Goal: Task Accomplishment & Management: Use online tool/utility

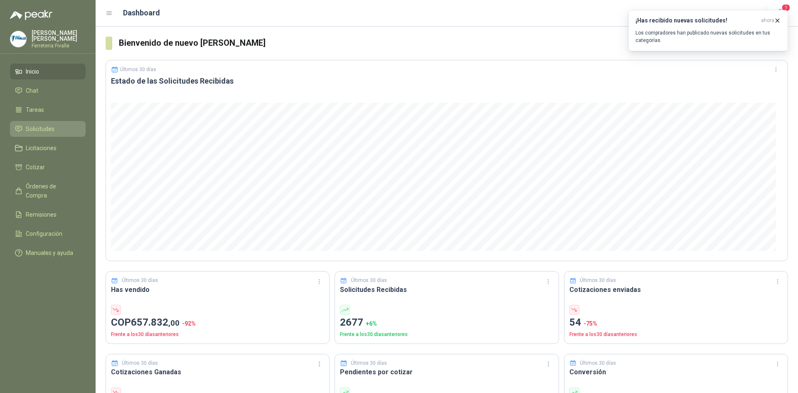
click at [47, 133] on span "Solicitudes" at bounding box center [40, 128] width 29 height 9
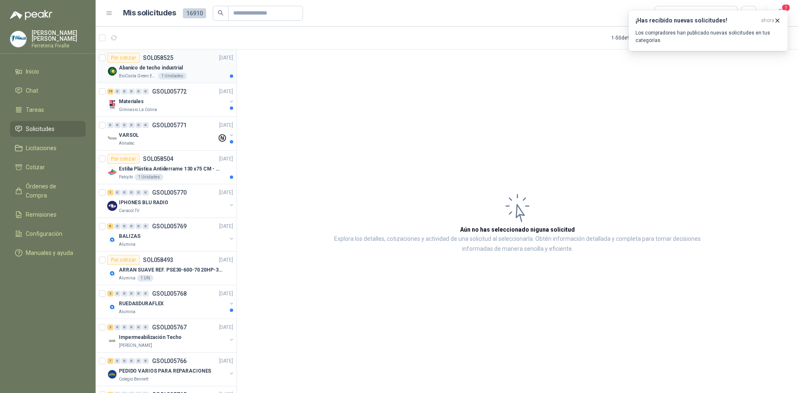
click at [189, 73] on div "BioCosta Green Energy S.A.S 1 Unidades" at bounding box center [176, 76] width 114 height 7
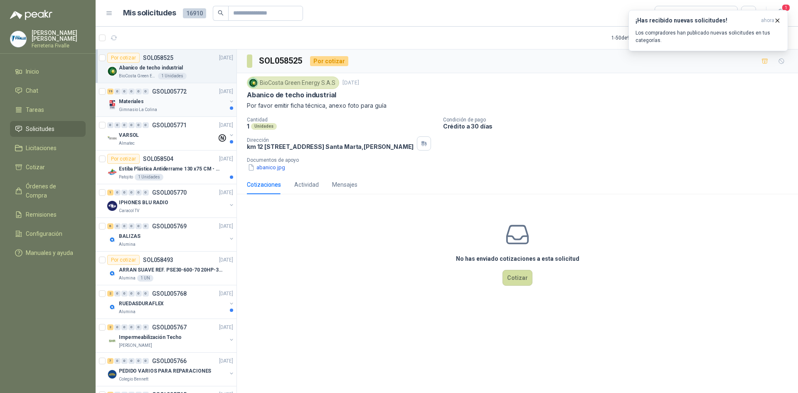
click at [185, 108] on div "Gimnasio La Colina" at bounding box center [173, 109] width 108 height 7
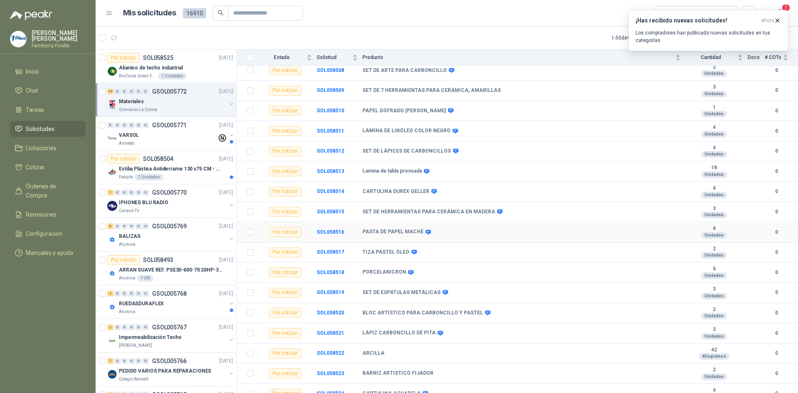
scroll to position [149, 0]
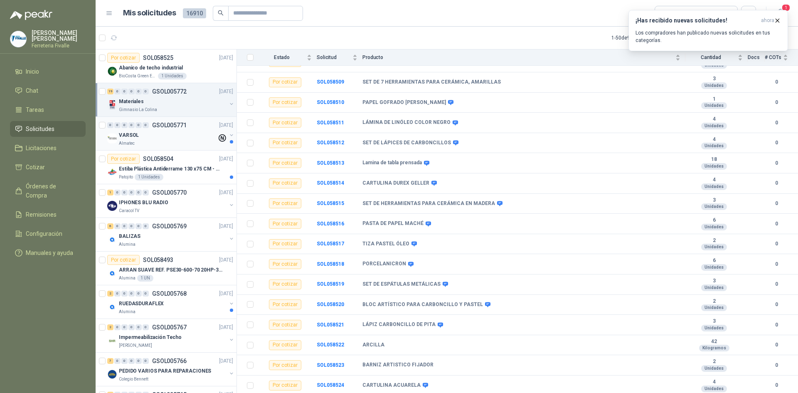
click at [166, 140] on div "Almatec" at bounding box center [168, 143] width 98 height 7
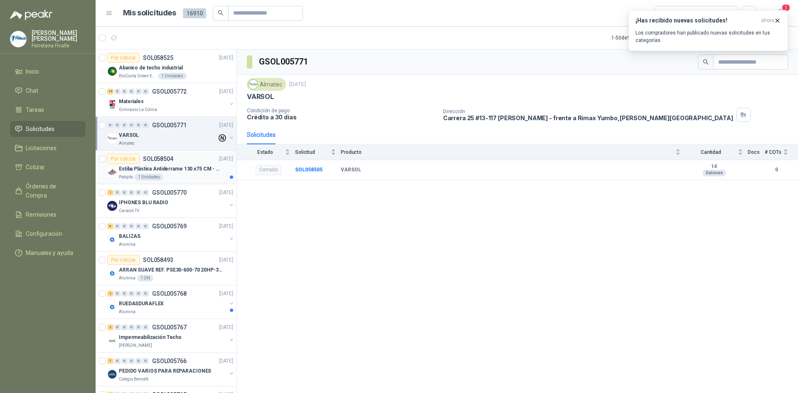
click at [168, 177] on div "Patojito 1 Unidades" at bounding box center [176, 177] width 114 height 7
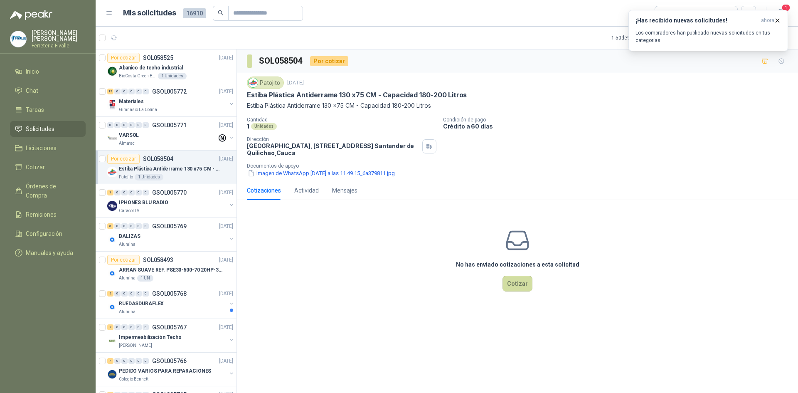
click at [272, 178] on div "Patojito [DATE] Estiba Plástica Antiderrame 130 x75 CM - Capacidad 180-200 Litr…" at bounding box center [517, 127] width 561 height 108
click at [271, 173] on button "Imagen de WhatsApp [DATE] a las 11.49.15_6a379811.jpg" at bounding box center [321, 173] width 149 height 9
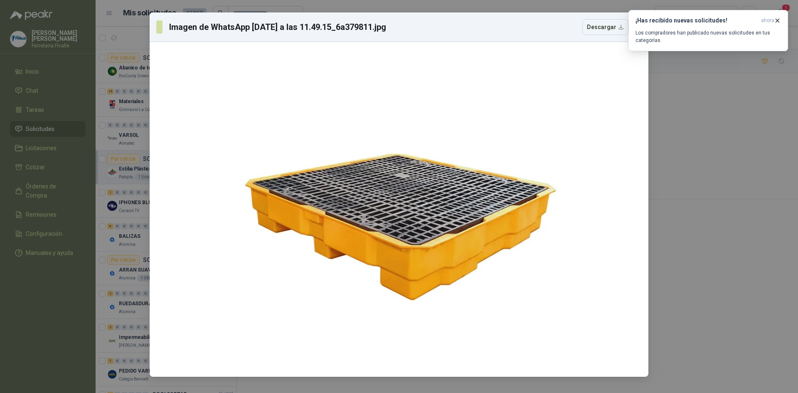
click at [700, 103] on div "Imagen de WhatsApp [DATE] a las 11.49.15_6a379811.jpg Descargar" at bounding box center [399, 196] width 798 height 393
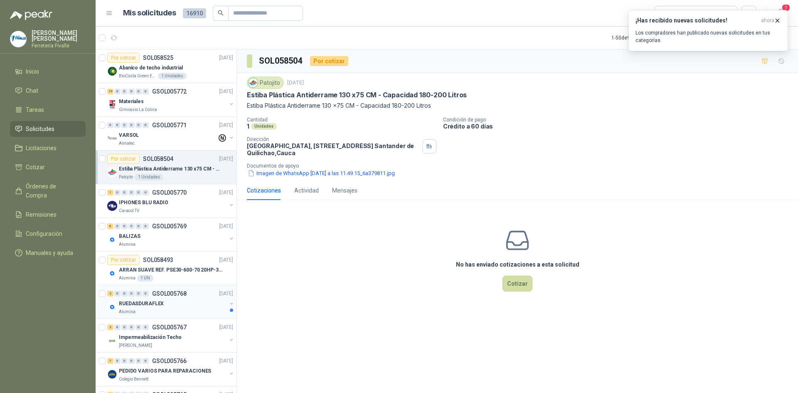
click at [190, 306] on div "RUEDASDURAFLEX" at bounding box center [173, 303] width 108 height 10
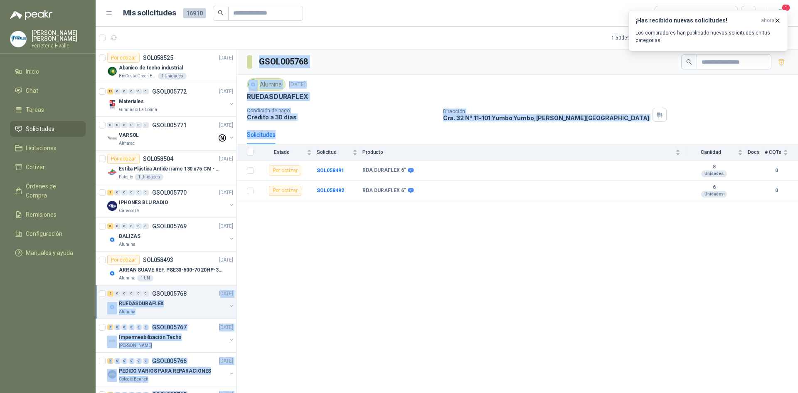
drag, startPoint x: 225, startPoint y: 282, endPoint x: 255, endPoint y: 273, distance: 31.8
click at [255, 273] on div "Por cotizar SOL058525 [DATE] Abanico de techo industrial BioCosta [PERSON_NAME]…" at bounding box center [447, 222] width 703 height 347
click at [393, 232] on div "GSOL005768 Alumina [DATE] RUEDASDURAFLEX Condición de pago Crédito a 30 días Di…" at bounding box center [517, 222] width 561 height 346
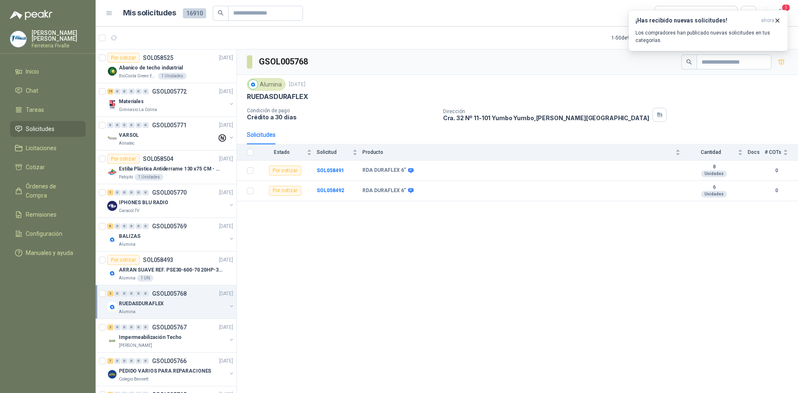
click at [381, 237] on div "GSOL005768 Alumina [DATE] RUEDASDURAFLEX Condición de pago Crédito a 30 días Di…" at bounding box center [517, 222] width 561 height 346
click at [779, 20] on icon "button" at bounding box center [777, 20] width 7 height 7
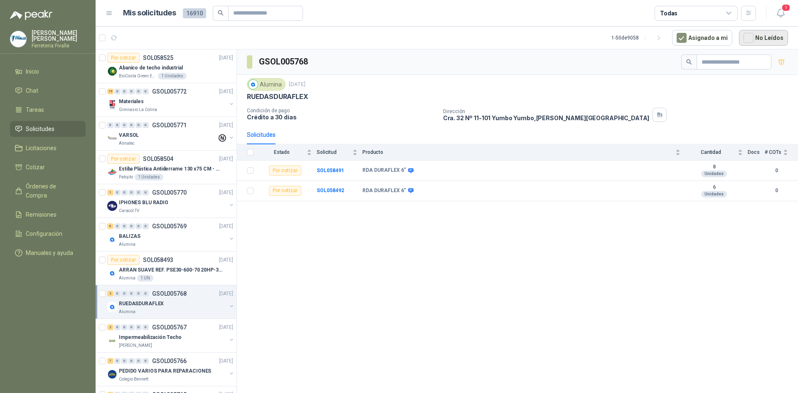
click at [759, 38] on button "No Leídos" at bounding box center [763, 38] width 49 height 16
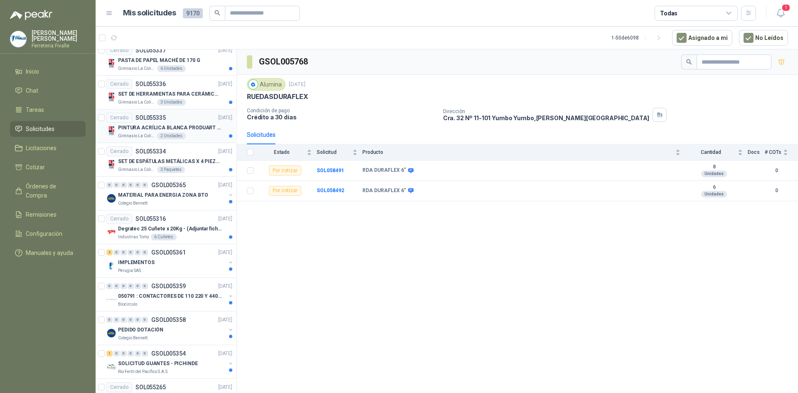
scroll to position [208, 1]
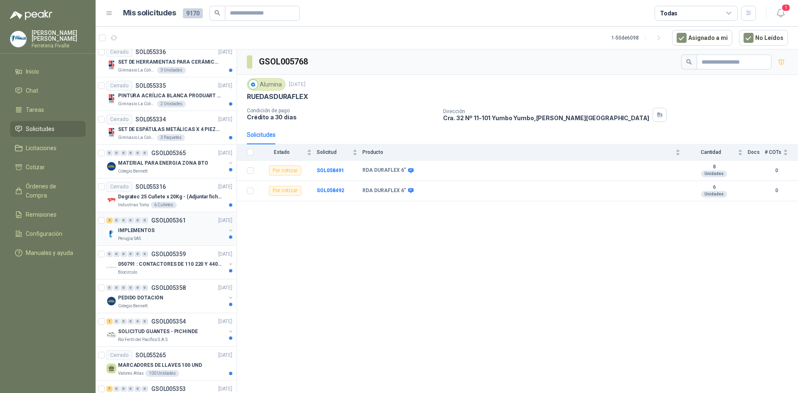
click at [177, 231] on div "IMPLEMENTOS" at bounding box center [172, 230] width 108 height 10
click at [174, 268] on div "050791 : CONTACTORES DE 110 220 Y 440 V" at bounding box center [172, 264] width 108 height 10
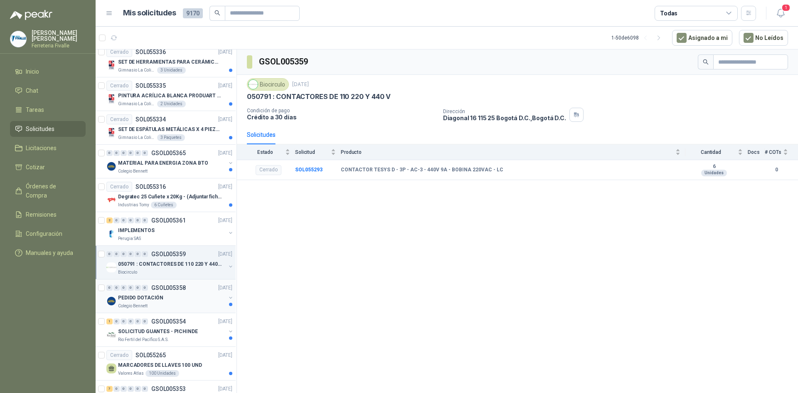
click at [178, 296] on div "PEDIDO DOTACIÓN" at bounding box center [172, 298] width 108 height 10
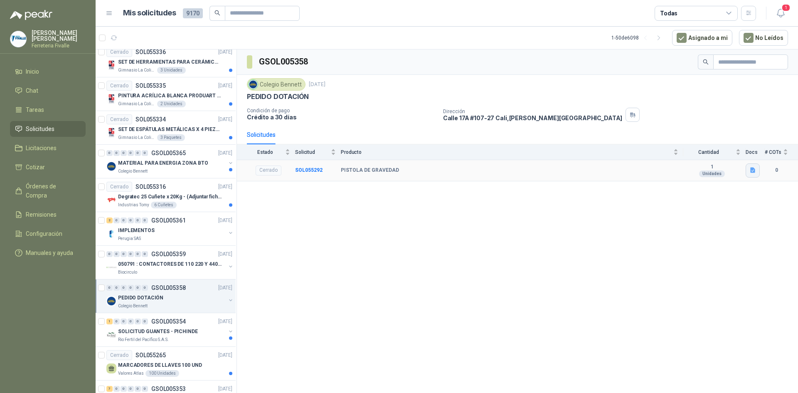
click at [747, 170] on button "button" at bounding box center [753, 170] width 14 height 14
click at [679, 143] on button "WhatsApp Image [DATE] 8.31.35 AM (1).jpeg" at bounding box center [695, 143] width 118 height 9
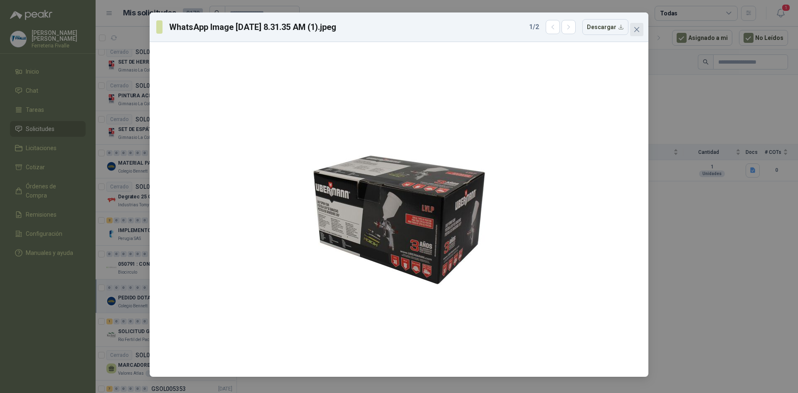
click at [638, 33] on button "Close" at bounding box center [636, 29] width 13 height 13
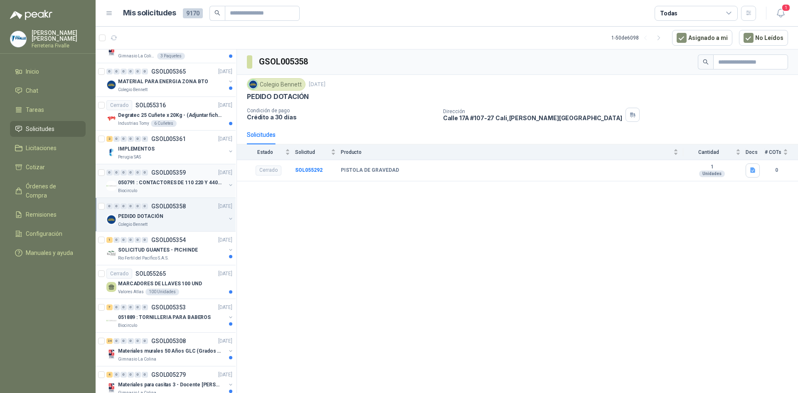
scroll to position [291, 1]
click at [172, 256] on div "Rio Fertil del Pacífico S.A.S." at bounding box center [172, 256] width 108 height 7
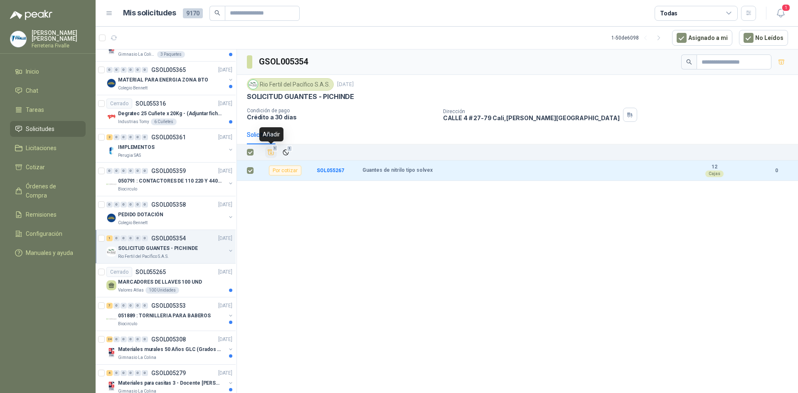
click at [274, 152] on icon "Añadir" at bounding box center [271, 152] width 6 height 5
click at [35, 172] on span "Cotizar" at bounding box center [35, 167] width 19 height 9
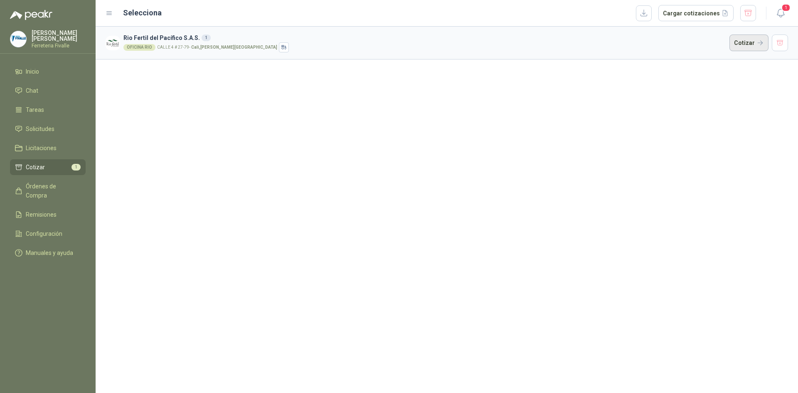
click at [749, 42] on button "Cotizar" at bounding box center [749, 43] width 39 height 17
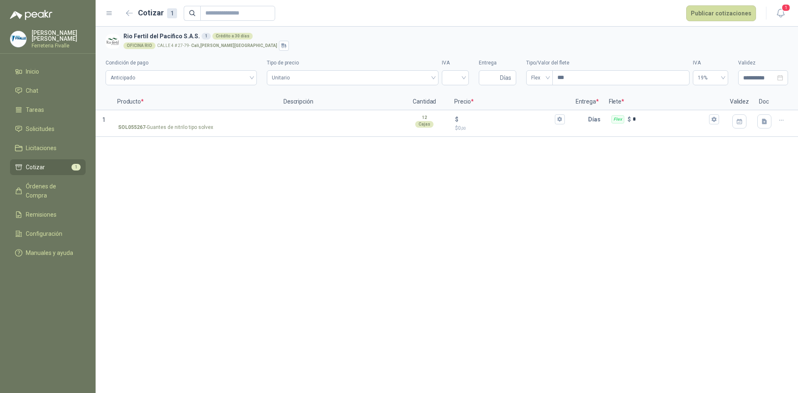
click at [769, 33] on h3 "Rio Fertil [PERSON_NAME] S.A.S. 1 Crédito a 30 días" at bounding box center [453, 36] width 661 height 9
click at [64, 172] on li "Cotizar 1" at bounding box center [48, 167] width 66 height 9
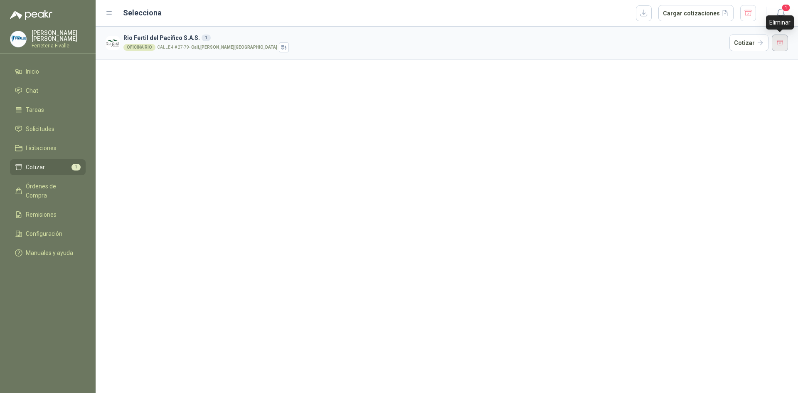
click at [777, 43] on button "button" at bounding box center [780, 43] width 17 height 17
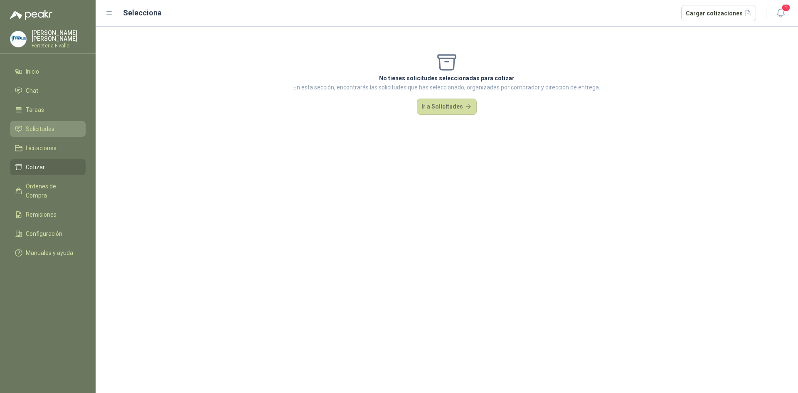
click at [48, 131] on span "Solicitudes" at bounding box center [40, 128] width 29 height 9
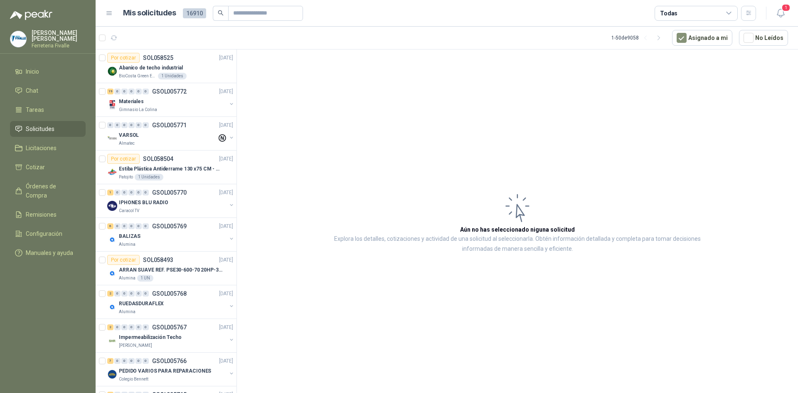
click at [532, 312] on article "Aún no has seleccionado niguna solicitud Explora los detalles, cotizaciones y a…" at bounding box center [517, 222] width 561 height 346
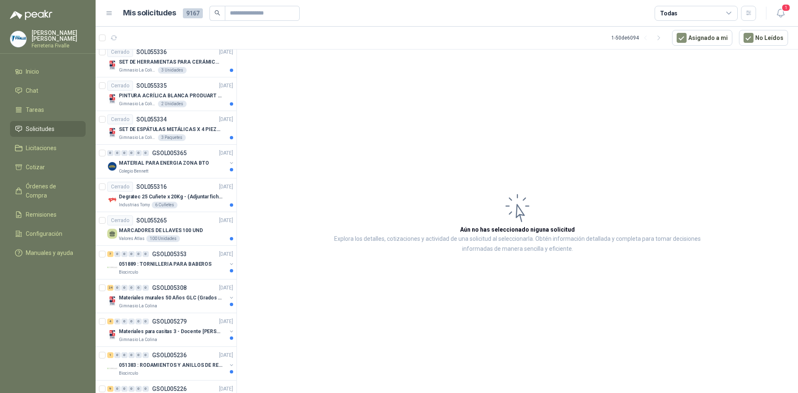
scroll to position [249, 0]
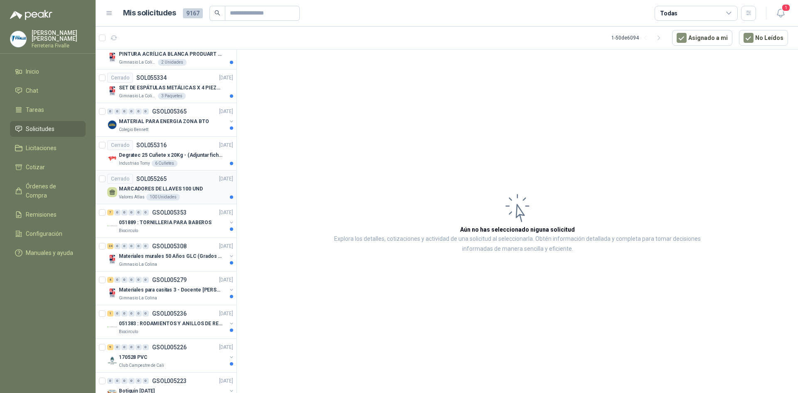
click at [190, 201] on article "Cerrado SOL055265 [DATE] MARCADORES DE LLAVES 100 UND Valores Atlas 100 Unidades" at bounding box center [166, 187] width 141 height 34
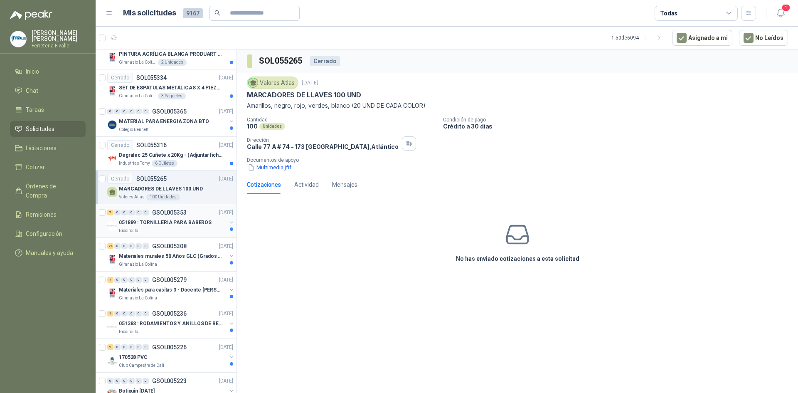
click at [200, 229] on div "Biocirculo" at bounding box center [173, 230] width 108 height 7
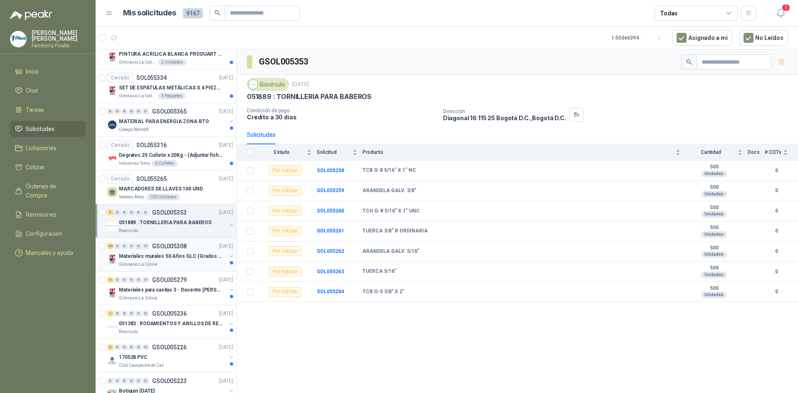
click at [177, 249] on div "24 0 0 0 0 0 GSOL005308 [DATE]" at bounding box center [171, 246] width 128 height 10
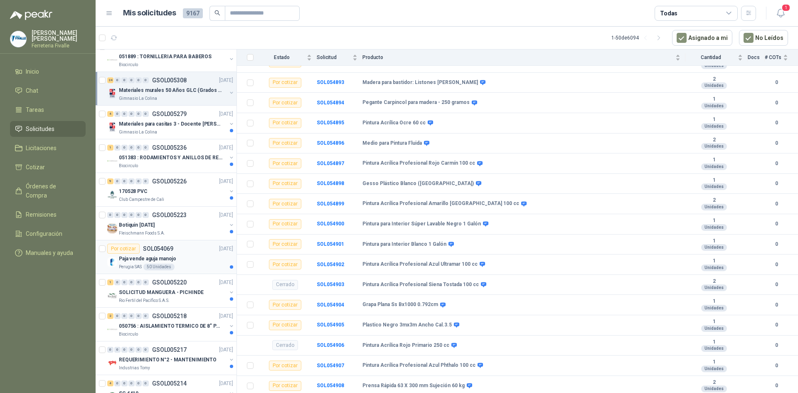
scroll to position [416, 0]
click at [197, 258] on div "Paja vende aguja manojo" at bounding box center [176, 258] width 114 height 10
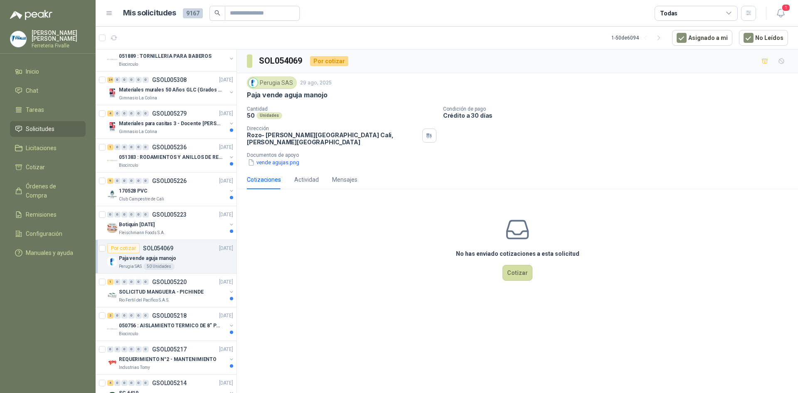
click at [293, 152] on p "Documentos de apoyo" at bounding box center [521, 155] width 548 height 6
click at [285, 159] on button "vende agujas.png" at bounding box center [273, 162] width 53 height 9
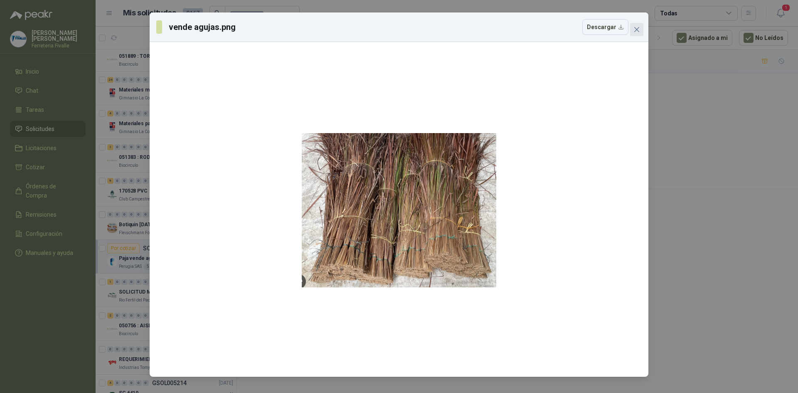
click at [637, 28] on icon "close" at bounding box center [637, 29] width 7 height 7
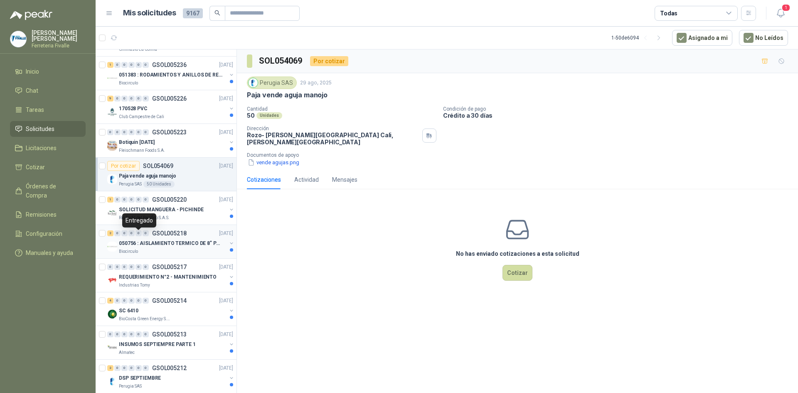
scroll to position [499, 0]
click at [173, 210] on p "SOLICITUD MANGUERA - PICHINDE" at bounding box center [161, 209] width 85 height 8
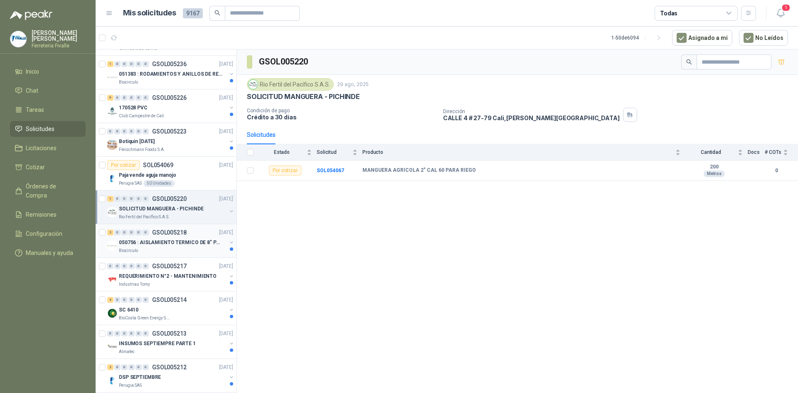
click at [186, 247] on div "050756 : AISLAMIENTO TERMICO DE 8" PARA TUBERIA" at bounding box center [173, 242] width 108 height 10
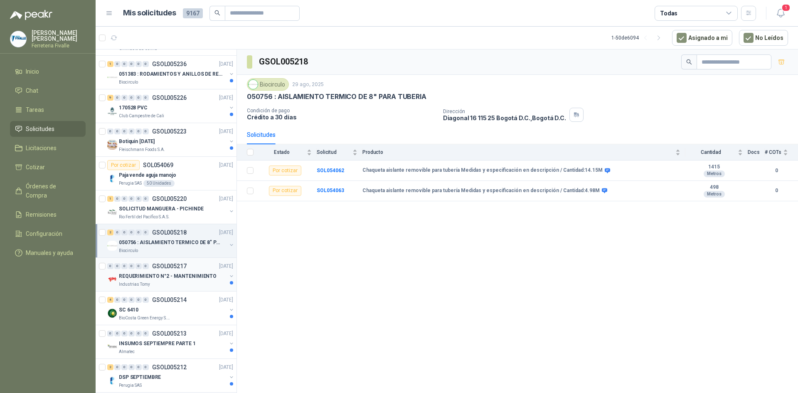
click at [168, 266] on p "GSOL005217" at bounding box center [169, 266] width 35 height 6
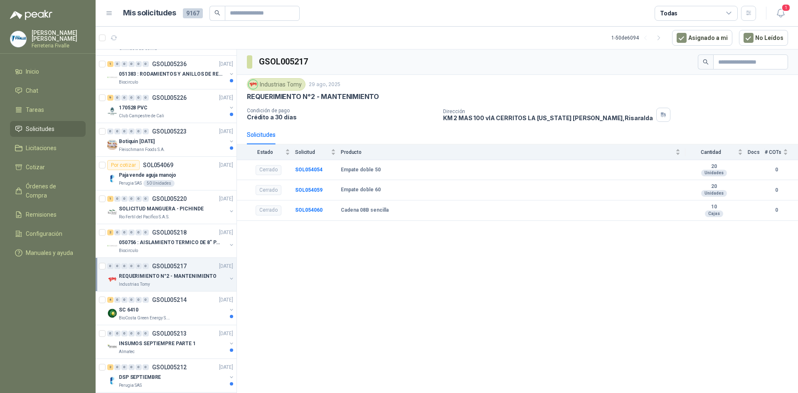
scroll to position [540, 0]
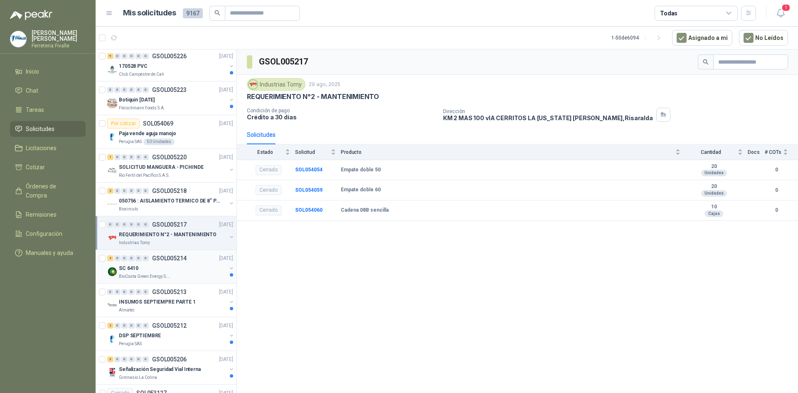
click at [163, 269] on div "SC 6410" at bounding box center [173, 268] width 108 height 10
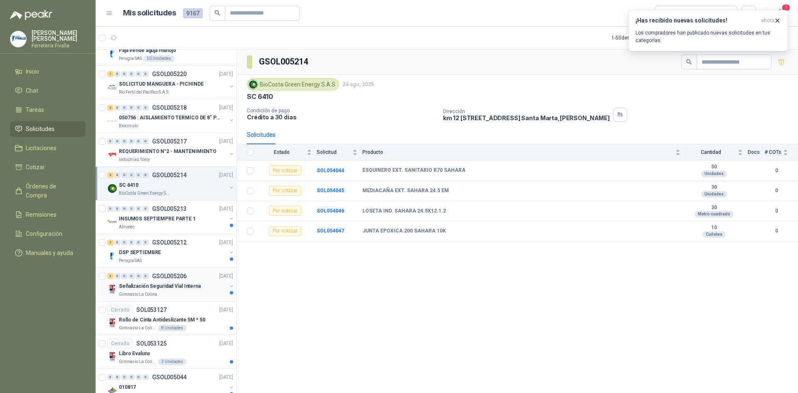
scroll to position [665, 0]
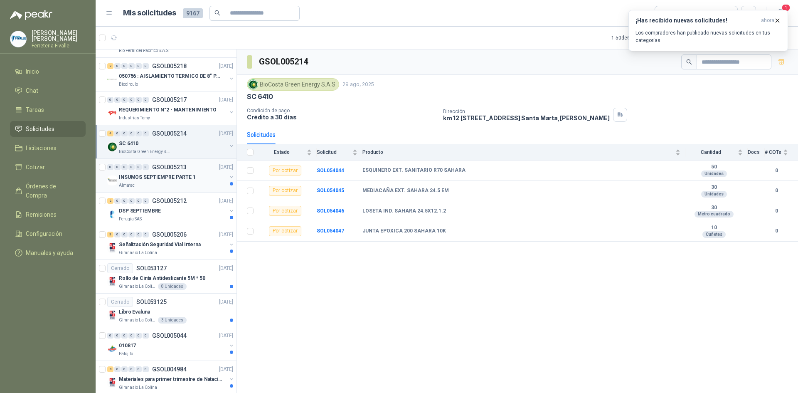
click at [168, 186] on div "Almatec" at bounding box center [173, 185] width 108 height 7
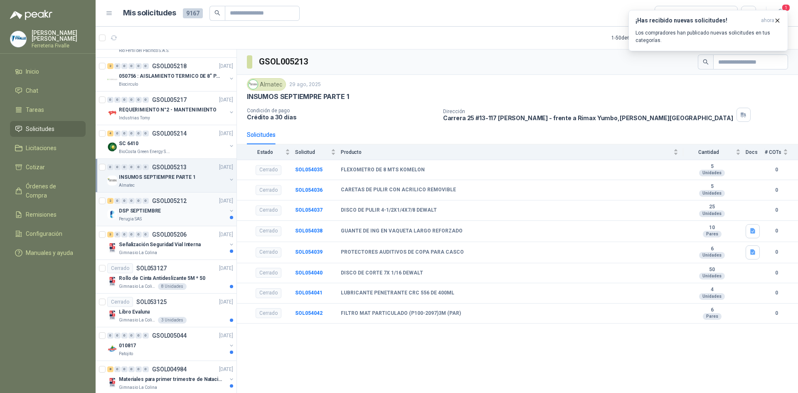
click at [189, 213] on div "DSP SEPTIEMBRE" at bounding box center [173, 211] width 108 height 10
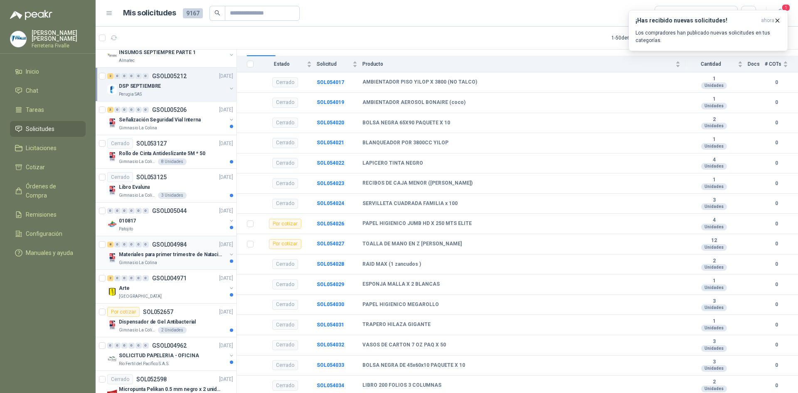
scroll to position [873, 0]
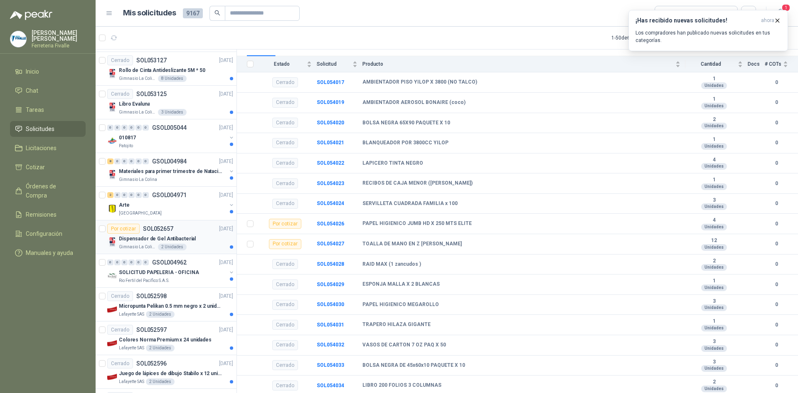
click at [168, 228] on p "SOL052657" at bounding box center [158, 229] width 30 height 6
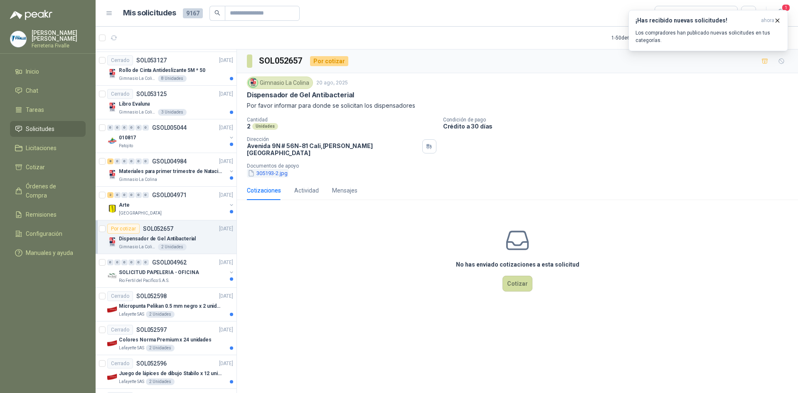
click at [282, 169] on button "305193-2.jpg" at bounding box center [268, 173] width 42 height 9
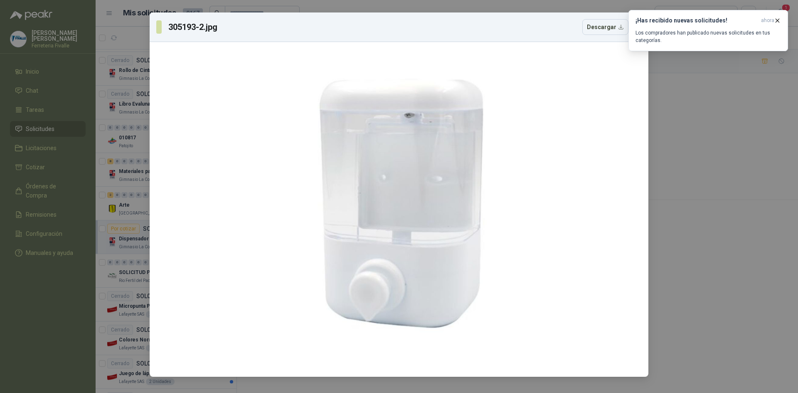
drag, startPoint x: 681, startPoint y: 100, endPoint x: 683, endPoint y: 86, distance: 13.8
click at [682, 100] on div "305193-2.jpg Descargar" at bounding box center [399, 196] width 798 height 393
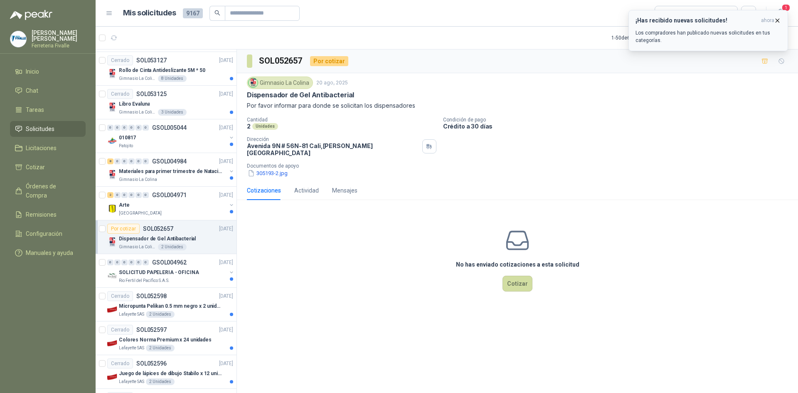
click at [779, 19] on icon "button" at bounding box center [777, 20] width 3 height 3
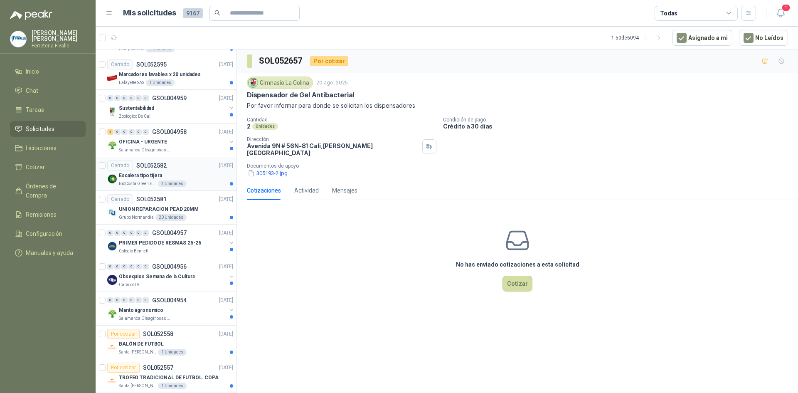
scroll to position [1289, 0]
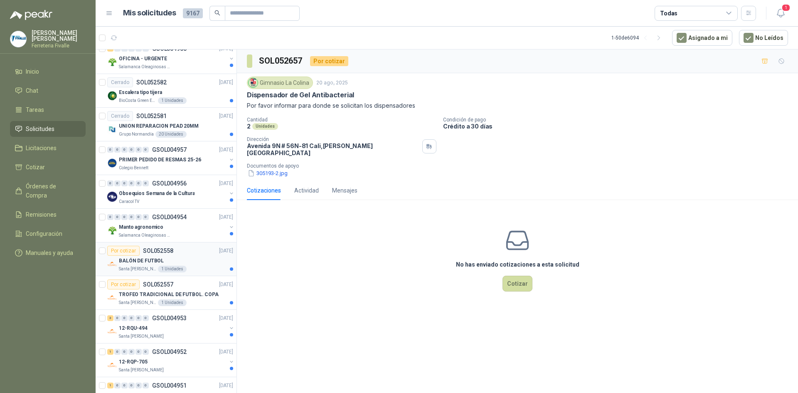
click at [169, 252] on p "SOL052558" at bounding box center [158, 251] width 30 height 6
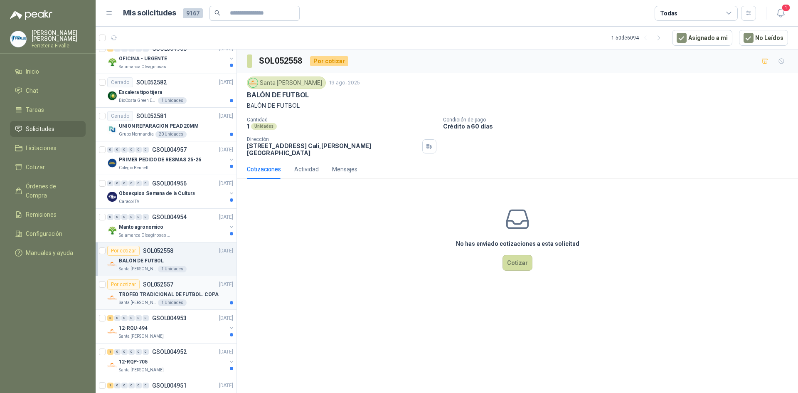
click at [171, 291] on p "TROFEO TRADICIONAL DE FUTBOL. COPA" at bounding box center [169, 295] width 100 height 8
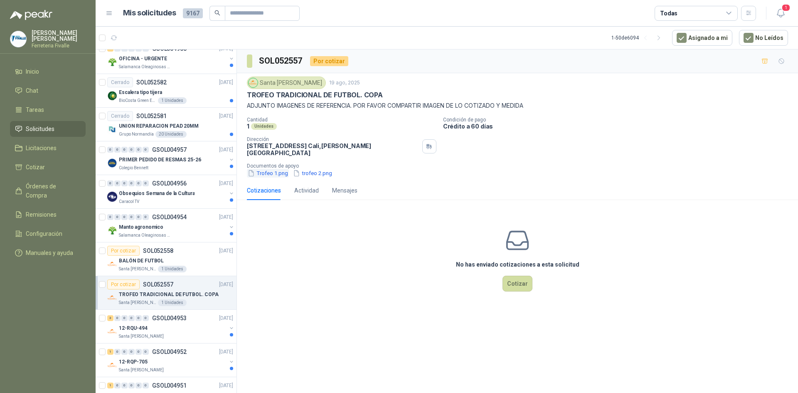
click at [273, 169] on button "Trofeo 1.png" at bounding box center [268, 173] width 42 height 9
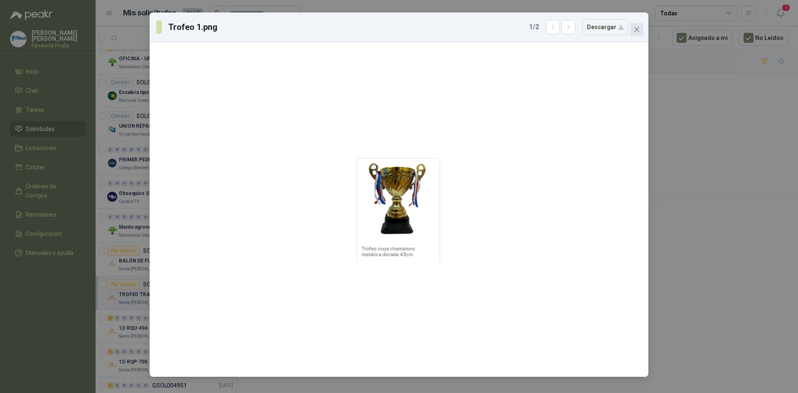
click at [641, 27] on span "Close" at bounding box center [636, 29] width 13 height 7
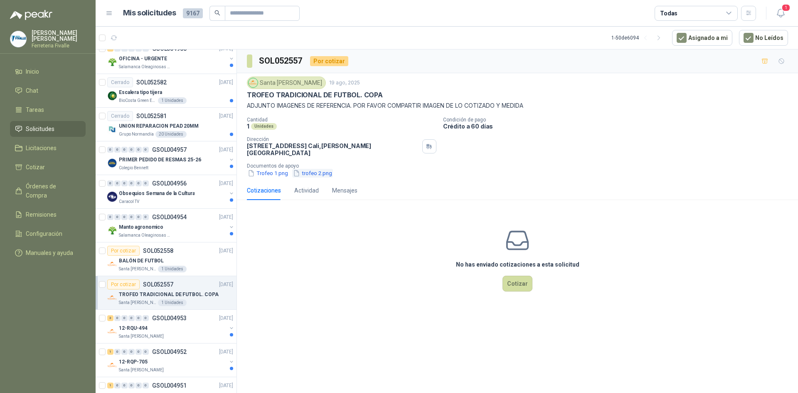
click at [306, 169] on button "trofeo 2.png" at bounding box center [312, 173] width 41 height 9
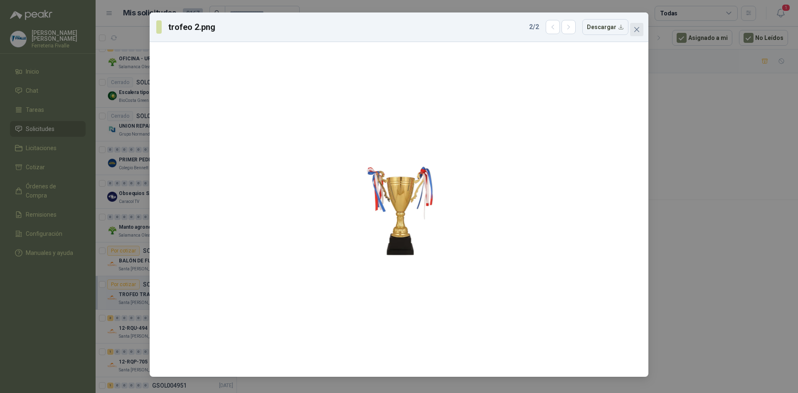
click at [637, 32] on icon "close" at bounding box center [637, 29] width 7 height 7
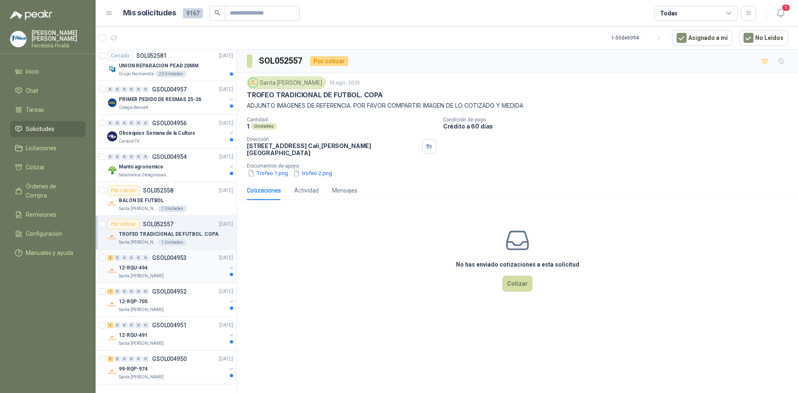
scroll to position [1356, 0]
click at [155, 264] on div "12-RQU-494" at bounding box center [173, 268] width 108 height 10
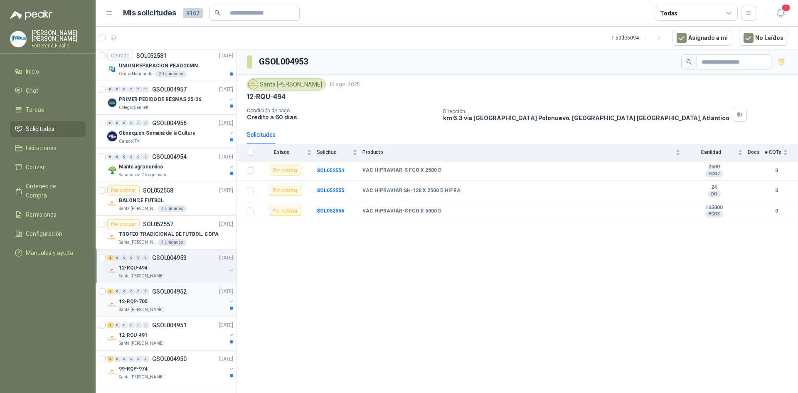
click at [160, 296] on div "12-RQP-705" at bounding box center [173, 301] width 108 height 10
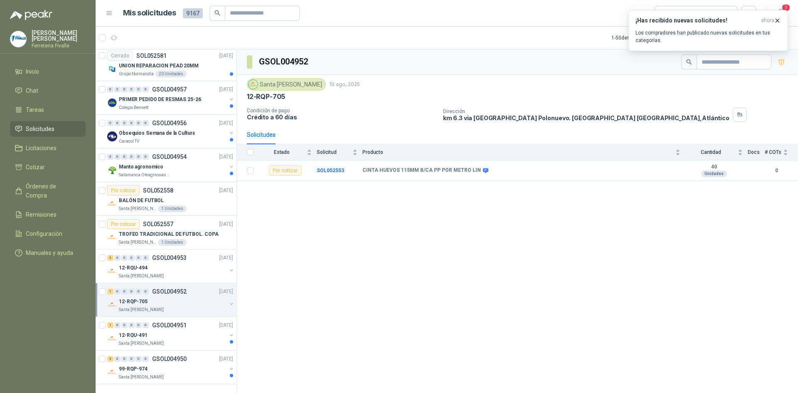
click at [343, 239] on div "GSOL004952 [GEOGRAPHIC_DATA][PERSON_NAME] [DATE] 12-RQP-705 Condición de pago C…" at bounding box center [517, 222] width 561 height 346
click at [252, 6] on input "text" at bounding box center [259, 13] width 58 height 14
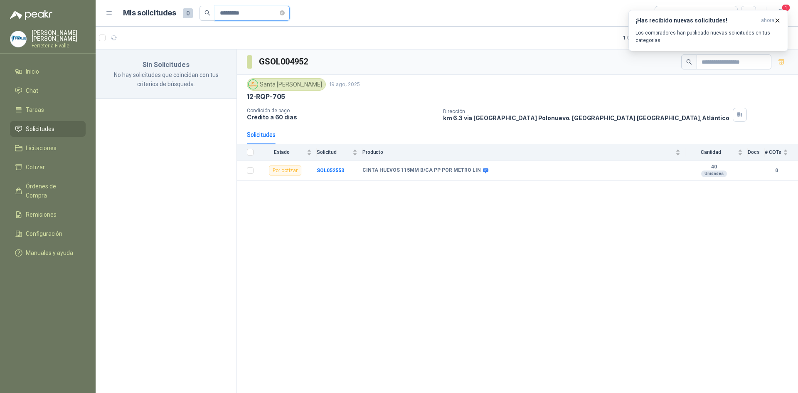
drag, startPoint x: 258, startPoint y: 10, endPoint x: 181, endPoint y: 12, distance: 77.3
click at [189, 12] on div "Mis solicitudes 0 *********" at bounding box center [206, 13] width 167 height 15
type input "*********"
click at [36, 74] on span "Inicio" at bounding box center [32, 71] width 13 height 9
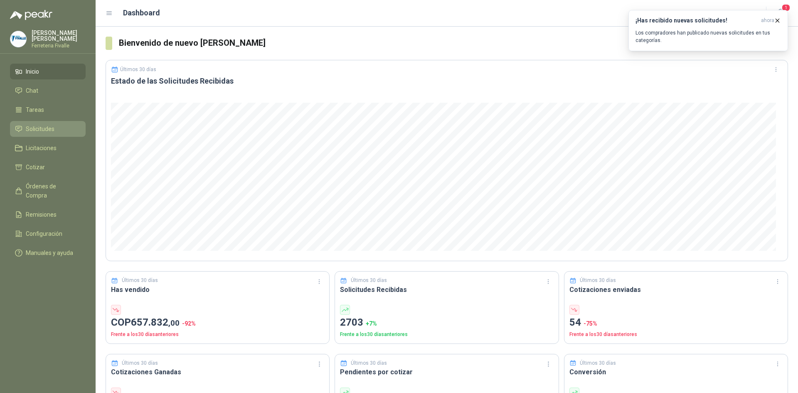
click at [48, 137] on link "Solicitudes" at bounding box center [48, 129] width 76 height 16
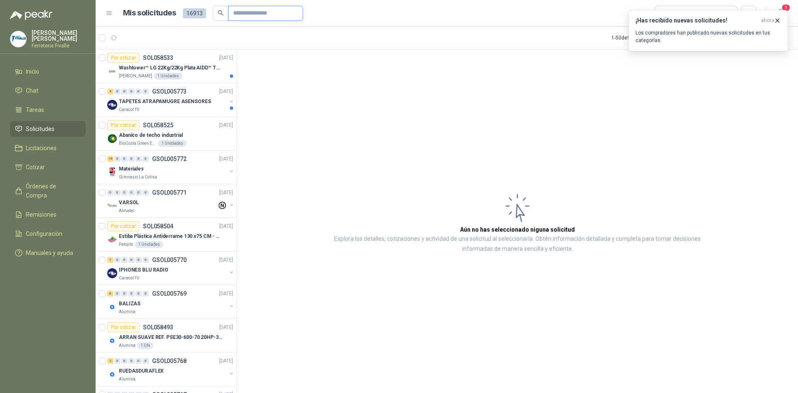
click at [244, 11] on input "text" at bounding box center [262, 13] width 58 height 14
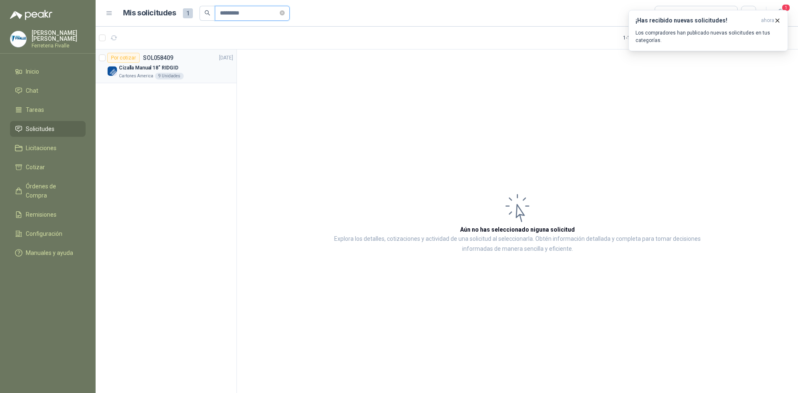
type input "*********"
click at [166, 60] on p "SOL058409" at bounding box center [158, 58] width 30 height 6
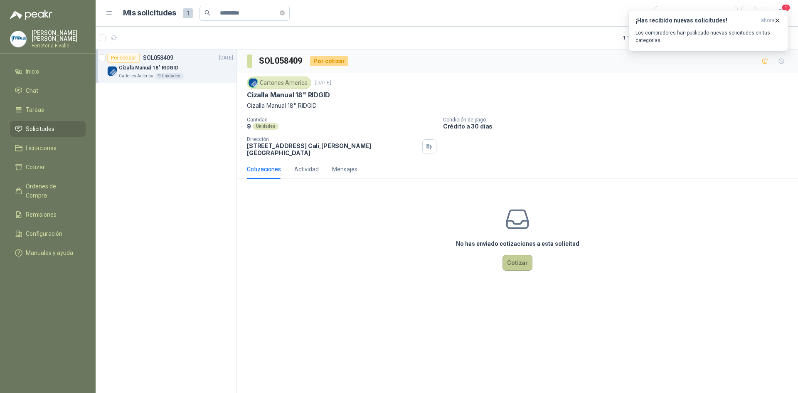
click at [517, 257] on button "Cotizar" at bounding box center [518, 263] width 30 height 16
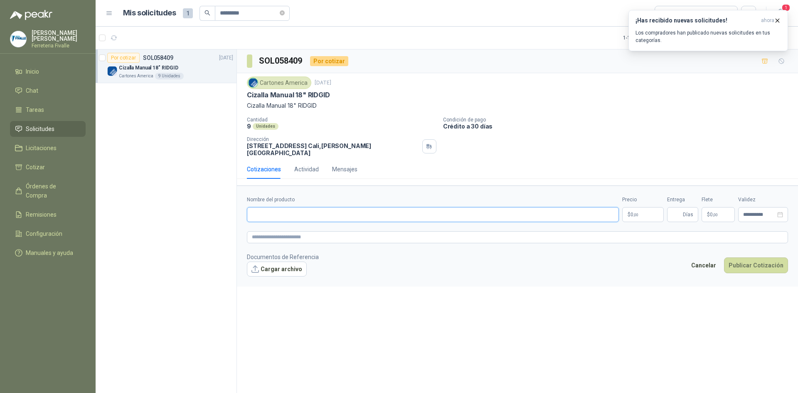
click at [274, 207] on input "Nombre del producto" at bounding box center [433, 214] width 372 height 15
type input "**********"
click at [328, 231] on textarea at bounding box center [517, 237] width 541 height 12
click at [654, 212] on p "$ 0 ,00" at bounding box center [643, 214] width 42 height 15
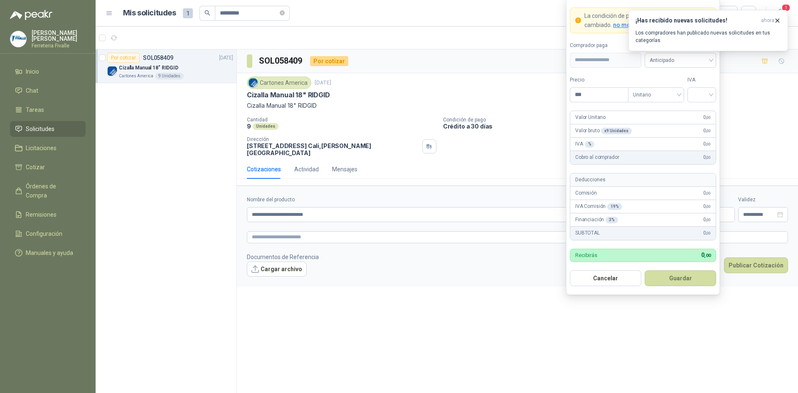
click at [518, 188] on form "**********" at bounding box center [517, 235] width 561 height 101
click at [645, 207] on body "**********" at bounding box center [399, 196] width 798 height 393
click at [614, 99] on input "***" at bounding box center [599, 95] width 58 height 14
click at [648, 90] on span "Unitario" at bounding box center [656, 95] width 46 height 12
type input "********"
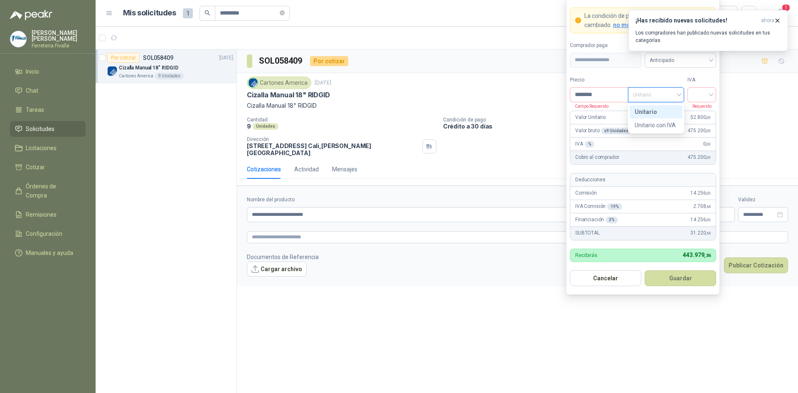
click at [665, 114] on div "Unitario" at bounding box center [656, 111] width 43 height 9
click at [697, 94] on input "search" at bounding box center [702, 94] width 19 height 12
click at [700, 113] on div "19%" at bounding box center [701, 111] width 15 height 9
click at [365, 335] on div "**********" at bounding box center [517, 222] width 561 height 346
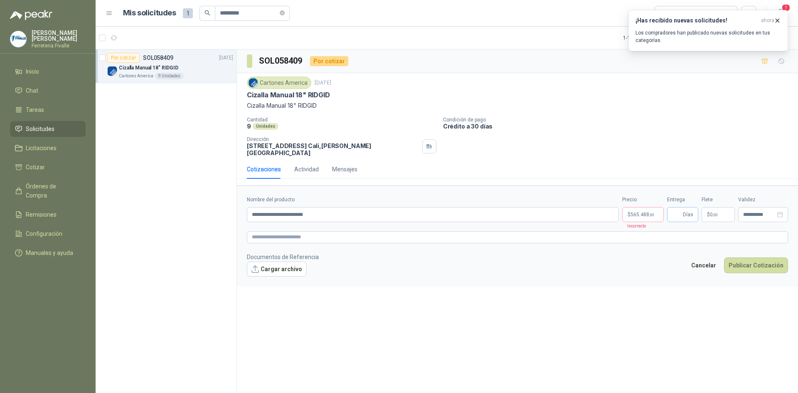
click at [684, 210] on span "Días" at bounding box center [688, 214] width 10 height 14
type input "*"
click at [708, 212] on span "$" at bounding box center [708, 214] width 3 height 5
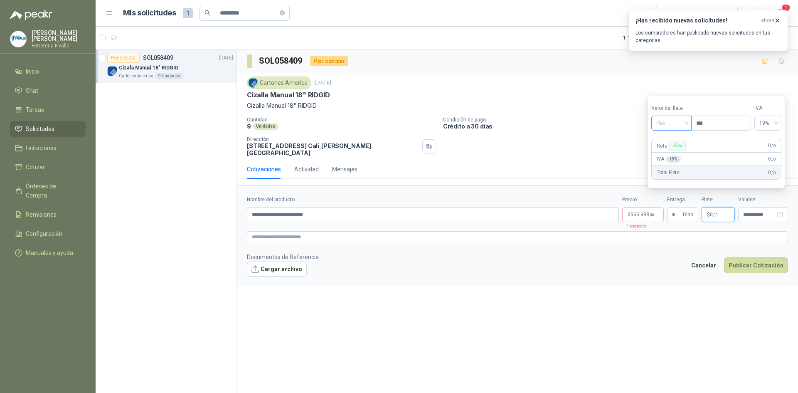
click at [686, 120] on span "Flex" at bounding box center [671, 123] width 30 height 12
click at [671, 154] on div "Incluido" at bounding box center [672, 153] width 29 height 9
click at [709, 232] on textarea at bounding box center [517, 237] width 541 height 12
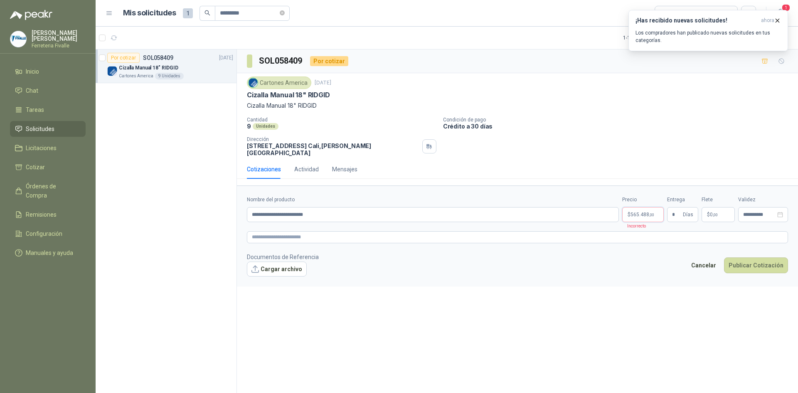
click at [646, 211] on body "**********" at bounding box center [399, 196] width 798 height 393
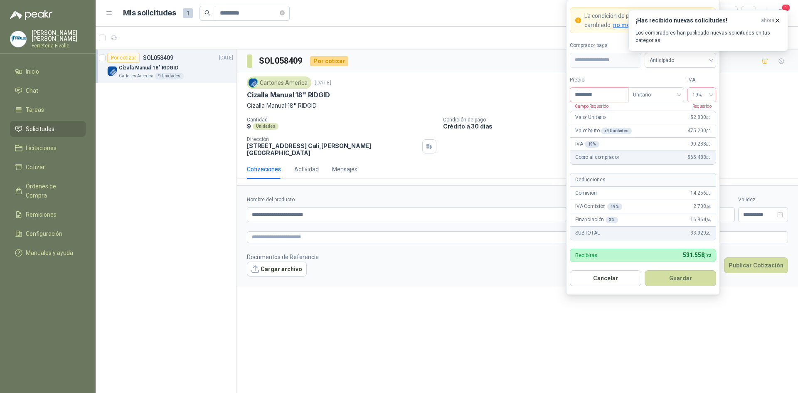
click at [606, 92] on input "********" at bounding box center [599, 95] width 58 height 14
click at [606, 91] on input "********" at bounding box center [599, 95] width 58 height 14
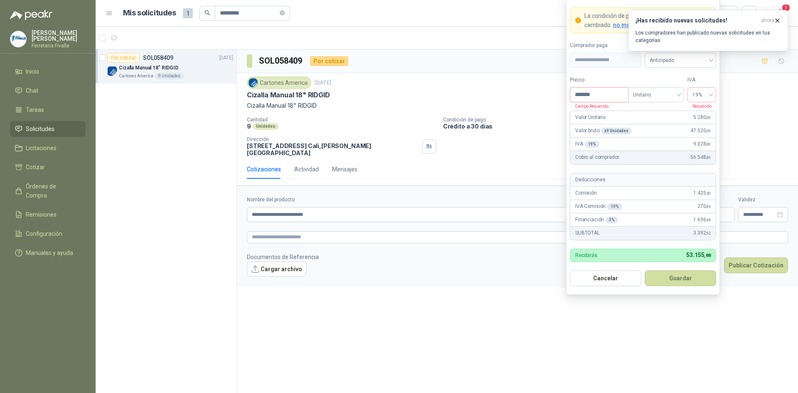
type input "********"
click at [617, 91] on input "********" at bounding box center [599, 95] width 58 height 14
click at [642, 92] on span "Unitario" at bounding box center [656, 95] width 46 height 12
click at [621, 70] on form "**********" at bounding box center [643, 147] width 154 height 296
click at [612, 72] on form "**********" at bounding box center [643, 147] width 154 height 296
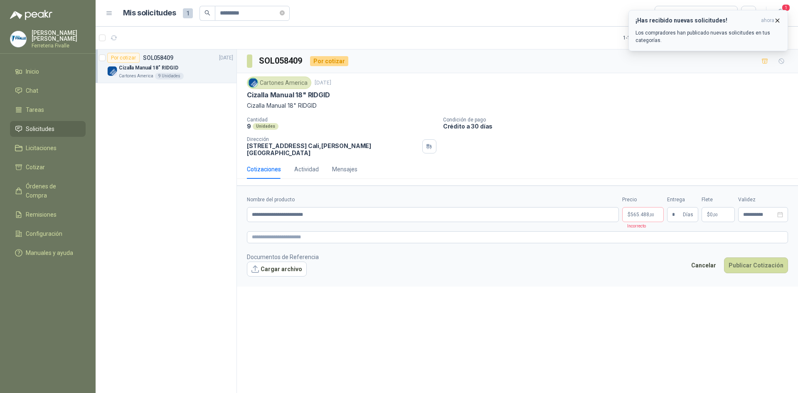
click at [776, 19] on icon "button" at bounding box center [777, 20] width 3 height 3
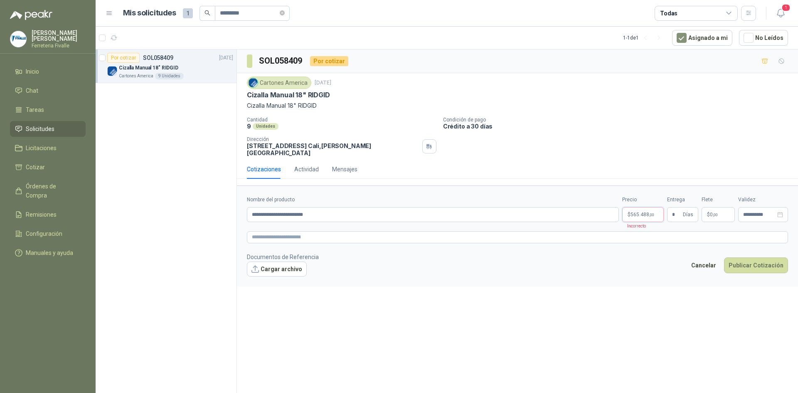
click at [654, 212] on span ",00" at bounding box center [651, 214] width 5 height 5
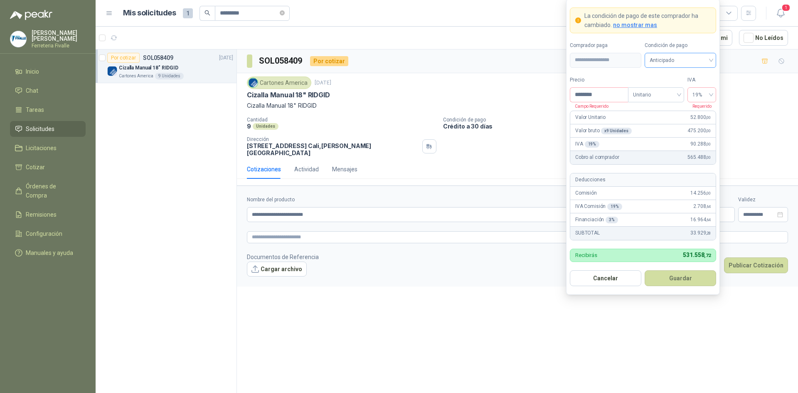
click at [667, 57] on span "Anticipado" at bounding box center [681, 60] width 62 height 12
click at [672, 77] on div "Anticipado" at bounding box center [680, 77] width 58 height 9
click at [680, 275] on button "Guardar" at bounding box center [680, 278] width 71 height 16
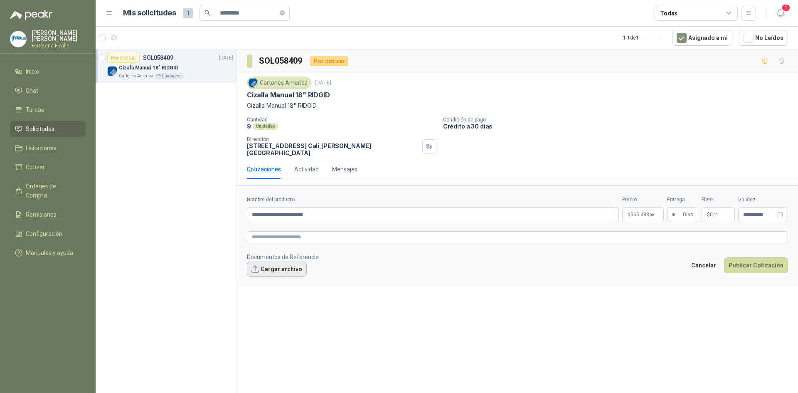
click at [269, 266] on button "Cargar archivo" at bounding box center [277, 268] width 60 height 15
click at [470, 297] on div "**********" at bounding box center [517, 222] width 561 height 346
click at [265, 261] on button "Cargar archivo" at bounding box center [277, 268] width 60 height 15
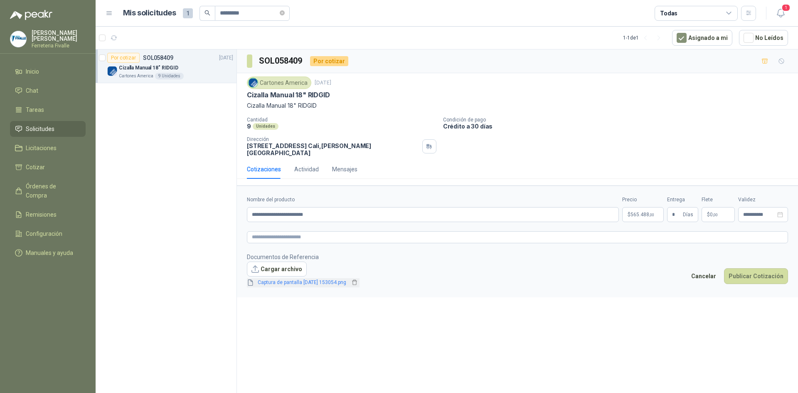
click at [334, 279] on link "Captura de pantalla [DATE] 153054.png" at bounding box center [301, 283] width 95 height 8
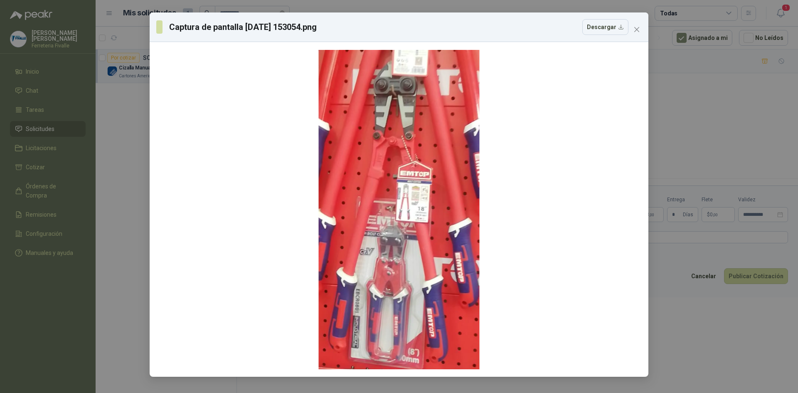
click at [641, 28] on span "Close" at bounding box center [636, 29] width 13 height 7
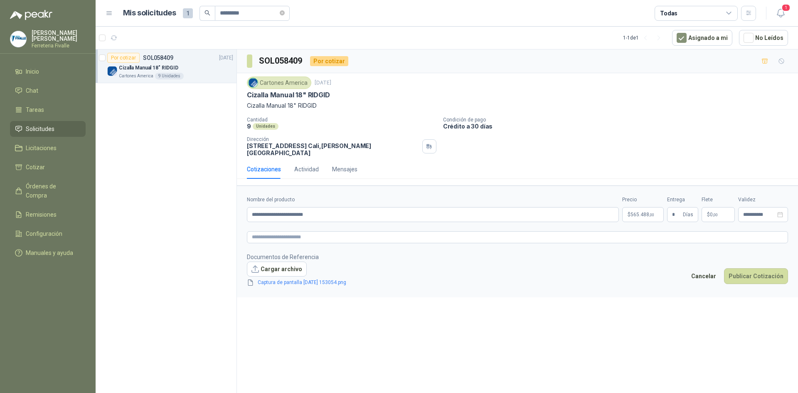
click at [597, 366] on div "**********" at bounding box center [517, 222] width 561 height 346
click at [758, 268] on button "Publicar Cotización" at bounding box center [756, 276] width 64 height 16
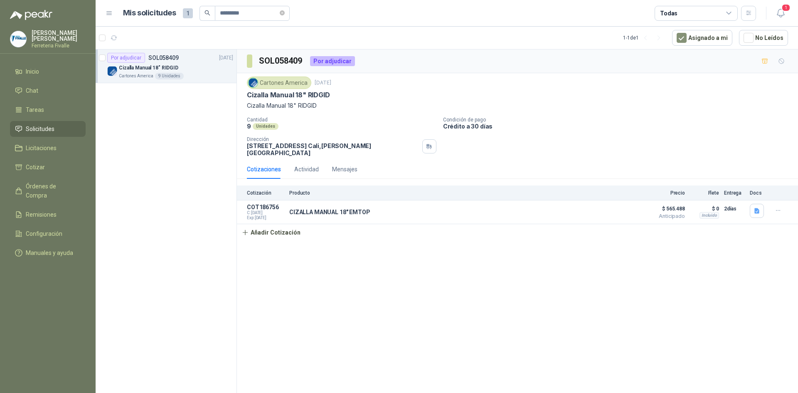
click at [472, 342] on div "SOL058409 Por adjudicar Cartones America [DATE] Cizalla Manual 18" RIDGID Cizal…" at bounding box center [517, 222] width 561 height 346
click at [353, 24] on header "Mis solicitudes 1 ********* Todas 1" at bounding box center [447, 13] width 703 height 27
